Goal: Task Accomplishment & Management: Manage account settings

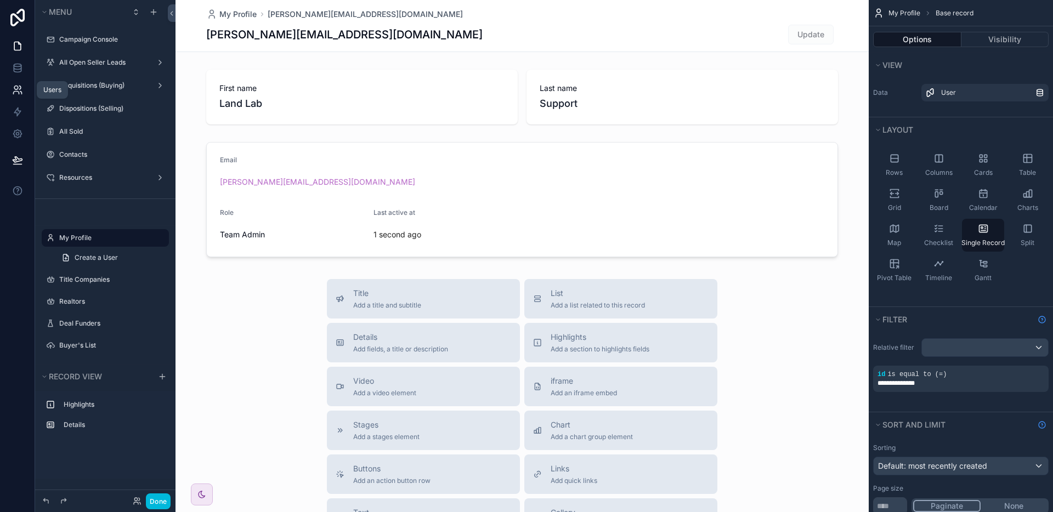
click at [22, 83] on link at bounding box center [17, 90] width 35 height 22
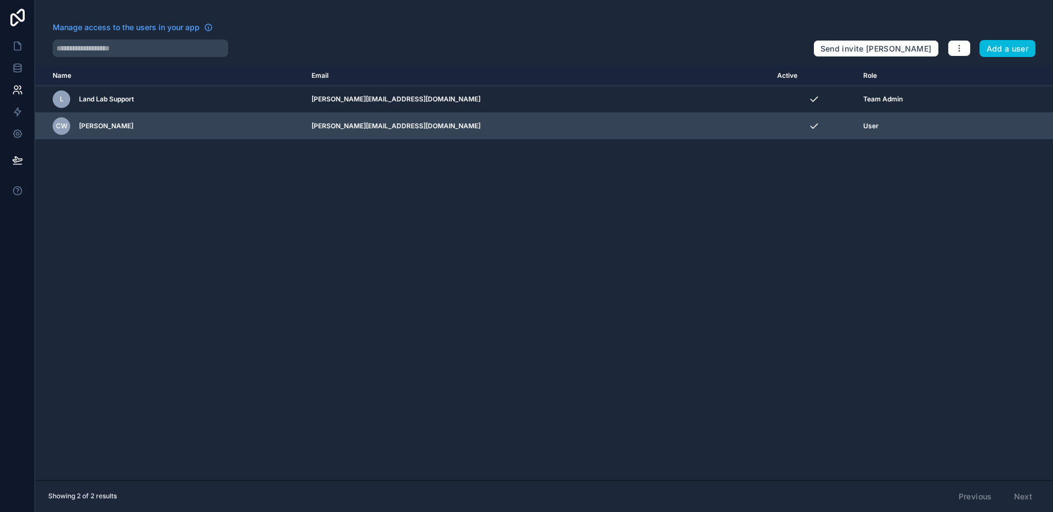
click at [0, 0] on icon "scrollable content" at bounding box center [0, 0] width 0 height 0
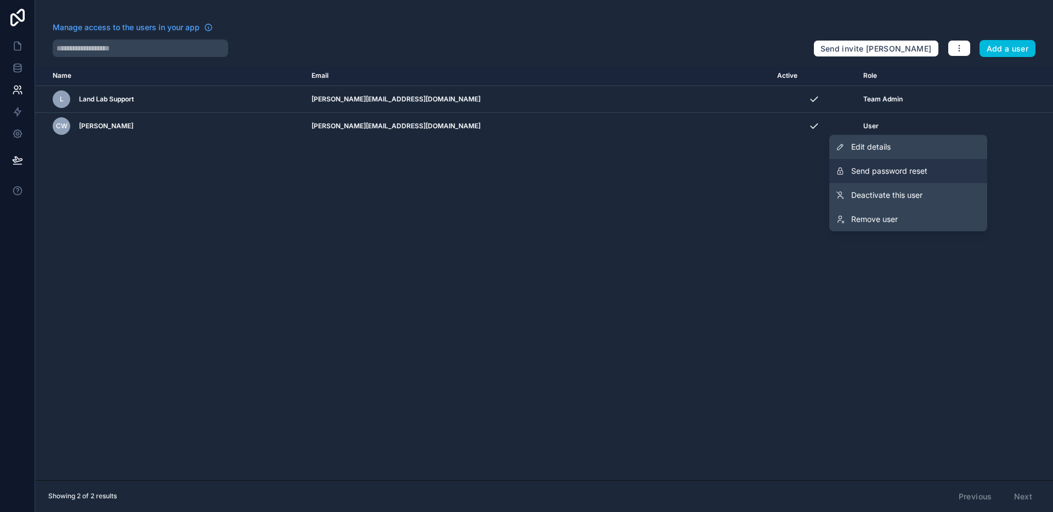
click at [913, 171] on span "Send password reset" at bounding box center [889, 171] width 76 height 11
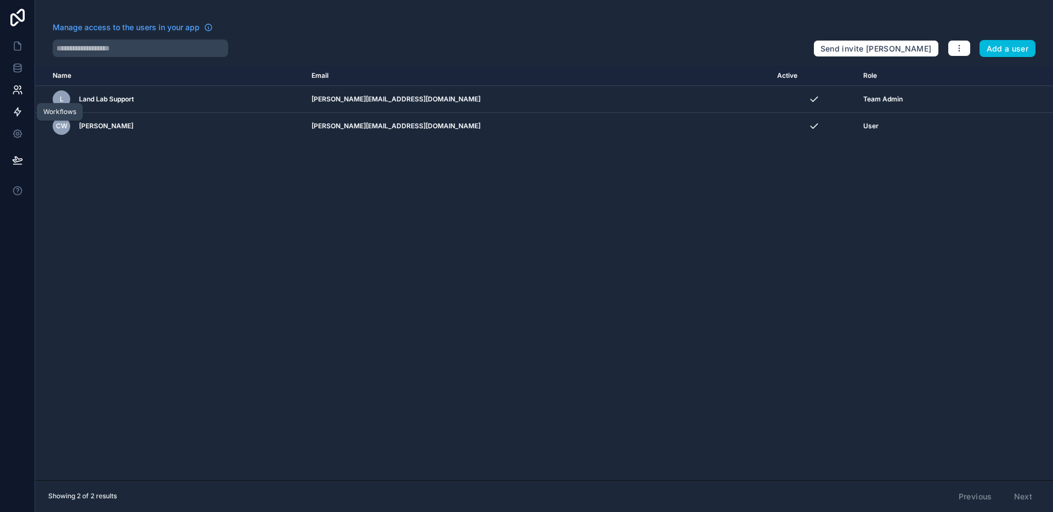
click at [17, 109] on icon at bounding box center [17, 112] width 7 height 8
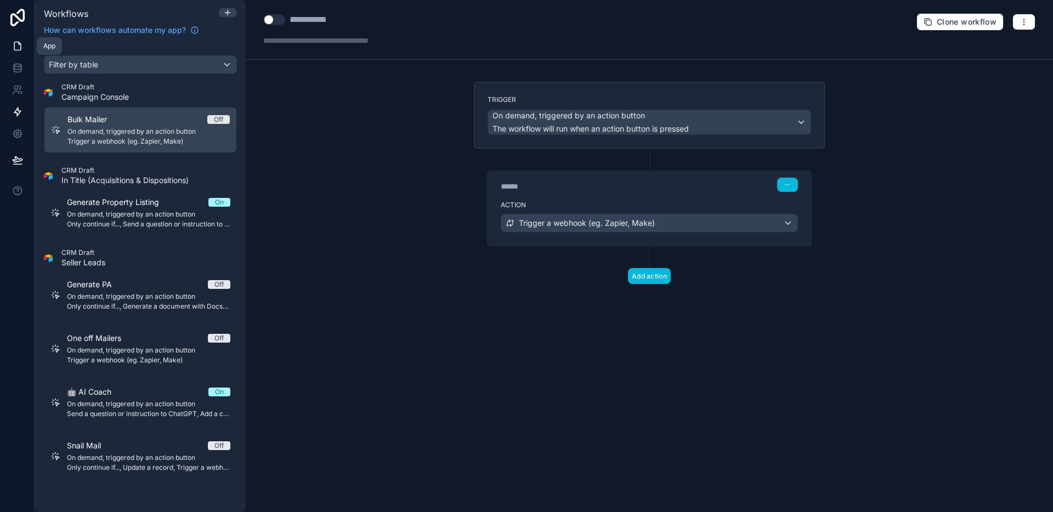
click at [17, 48] on icon at bounding box center [17, 46] width 11 height 11
